Goal: Check status: Check status

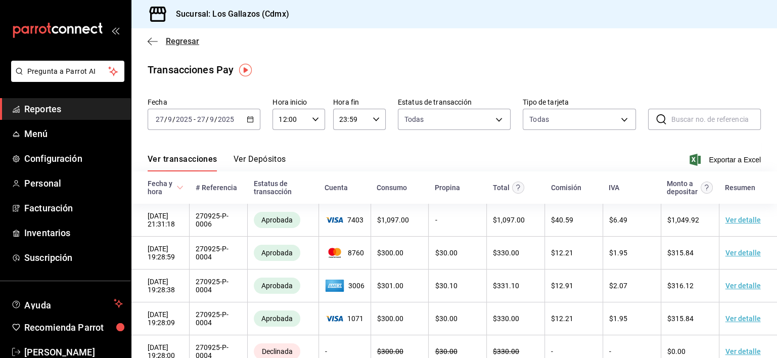
click at [158, 43] on span "Regresar" at bounding box center [174, 41] width 52 height 10
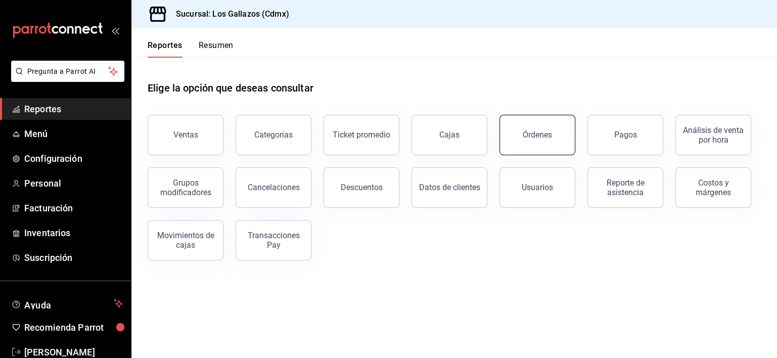
click at [536, 131] on div "Órdenes" at bounding box center [537, 135] width 29 height 10
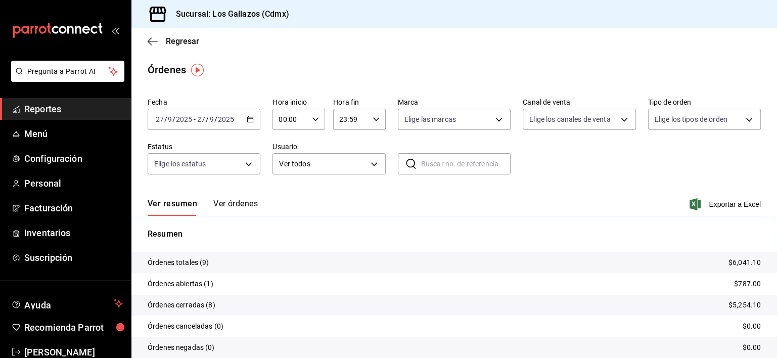
click at [235, 201] on button "Ver órdenes" at bounding box center [235, 207] width 44 height 17
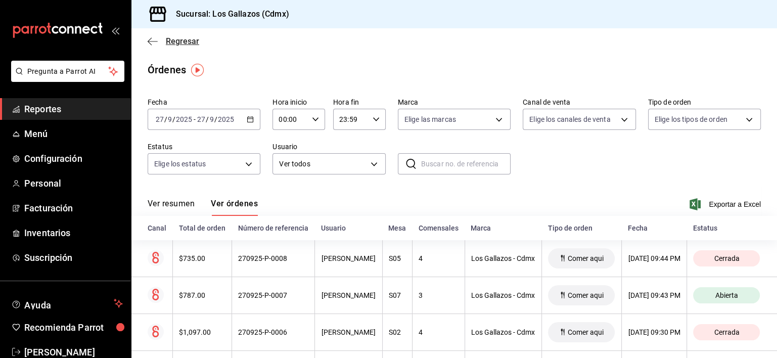
click at [154, 40] on icon "button" at bounding box center [153, 41] width 10 height 9
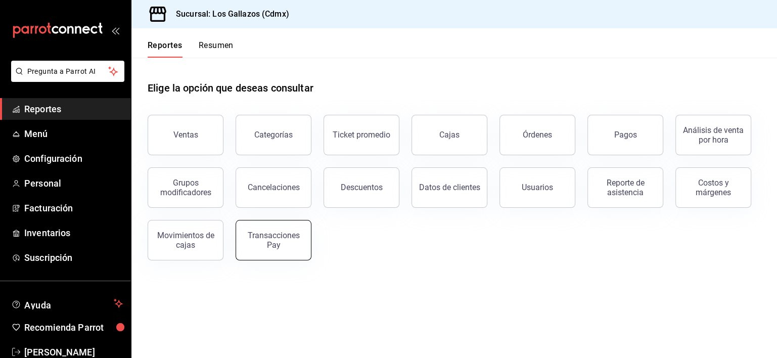
click at [268, 245] on div "Transacciones Pay" at bounding box center [273, 239] width 63 height 19
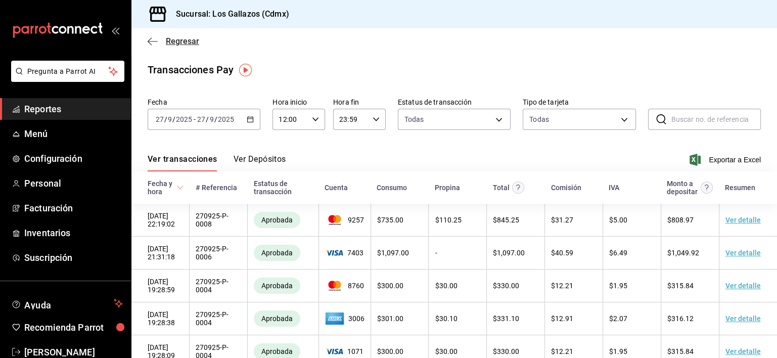
click at [151, 42] on icon "button" at bounding box center [153, 41] width 10 height 9
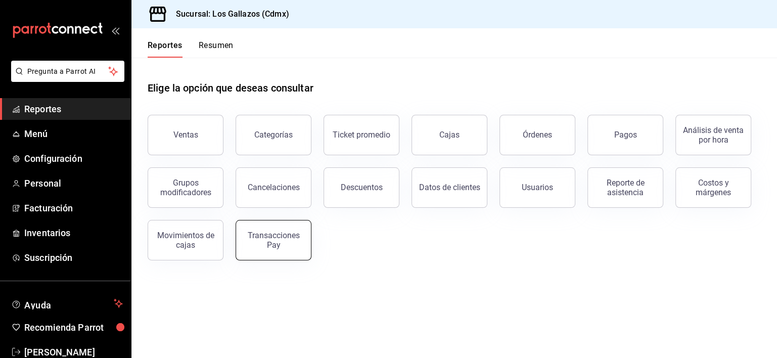
click at [282, 237] on div "Transacciones Pay" at bounding box center [273, 239] width 63 height 19
